Goal: Information Seeking & Learning: Find specific fact

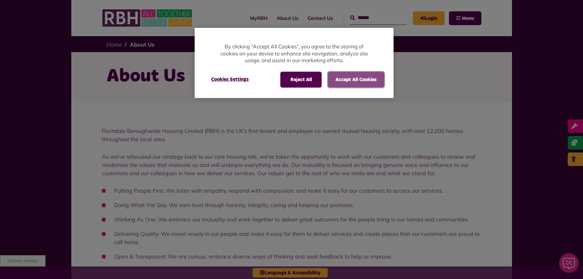
click at [366, 81] on button "Accept All Cookies" at bounding box center [356, 80] width 57 height 16
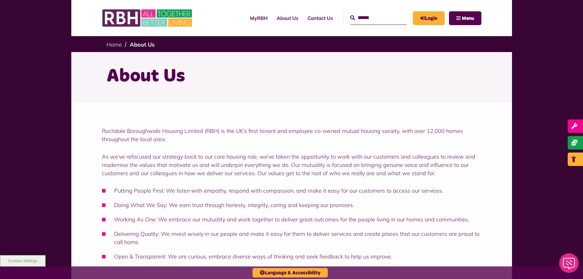
click at [378, 13] on input "Search" at bounding box center [378, 17] width 57 height 13
type input "******"
click at [350, 14] on button "Search" at bounding box center [352, 17] width 5 height 7
